Goal: Task Accomplishment & Management: Use online tool/utility

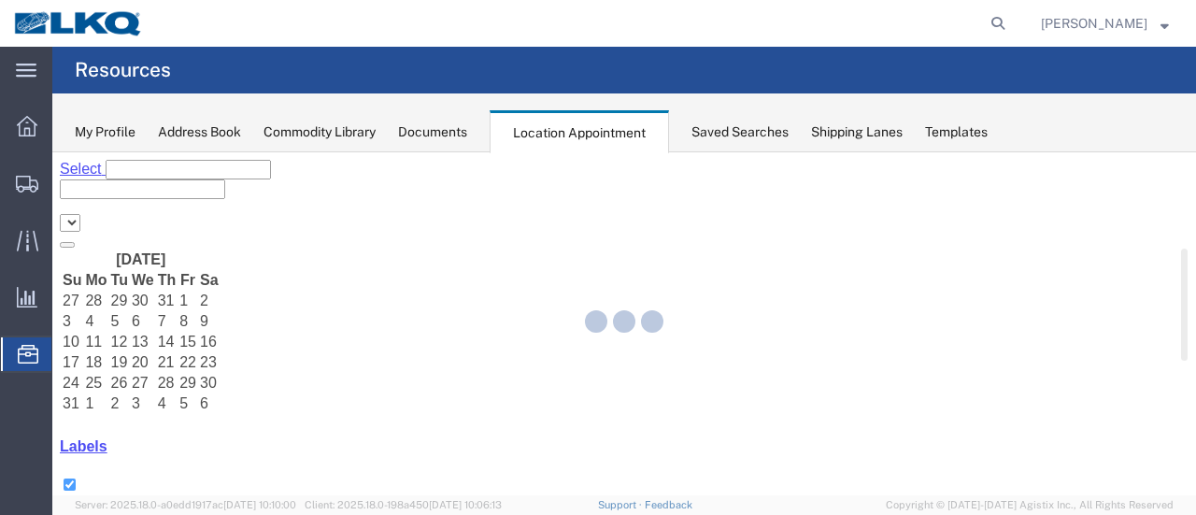
select select "28712"
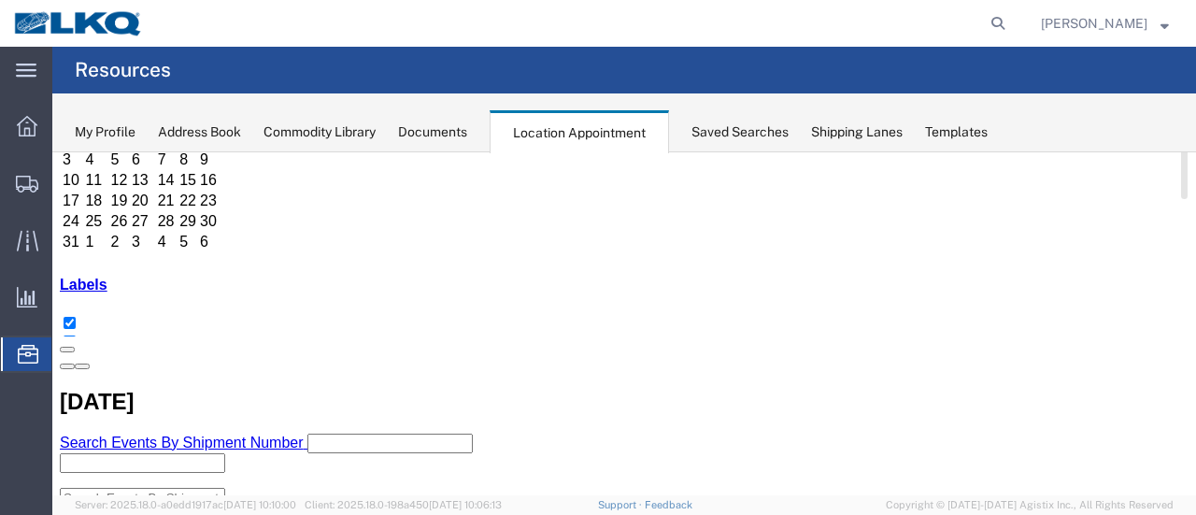
scroll to position [187, 0]
